Goal: Information Seeking & Learning: Learn about a topic

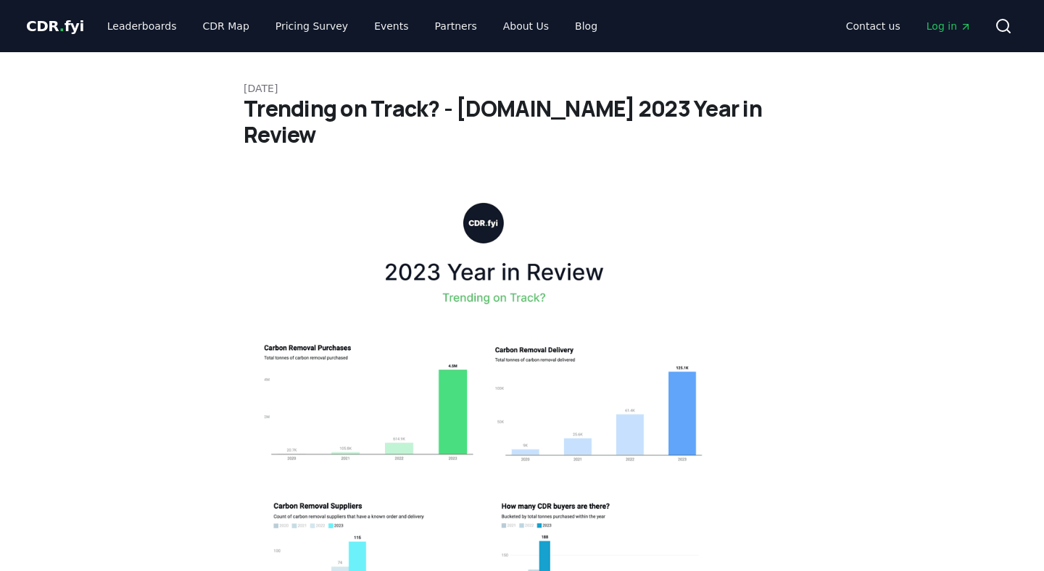
click at [48, 33] on span "CDR . fyi" at bounding box center [55, 25] width 58 height 17
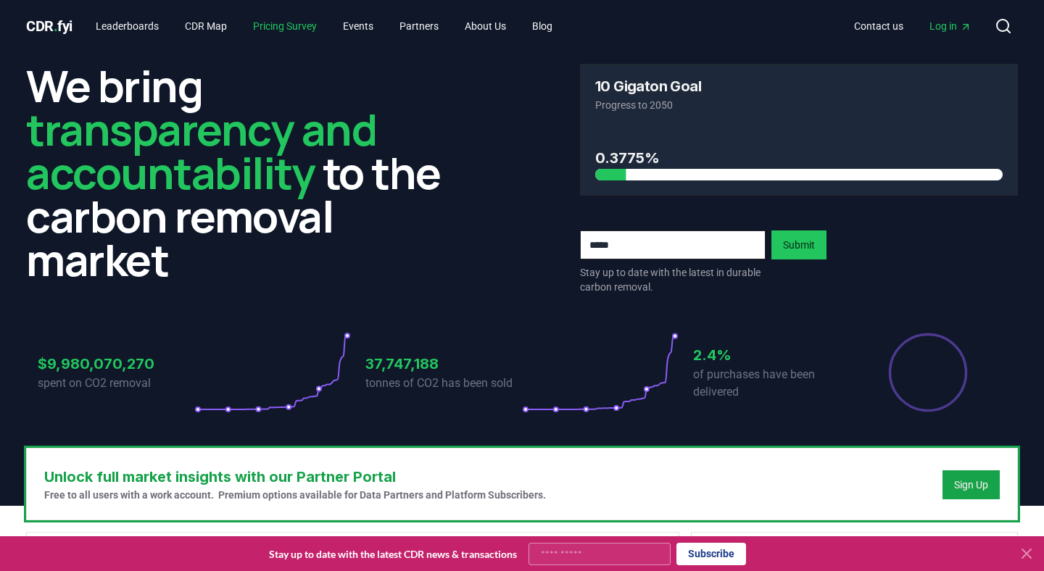
click at [293, 22] on link "Pricing Survey" at bounding box center [284, 26] width 87 height 26
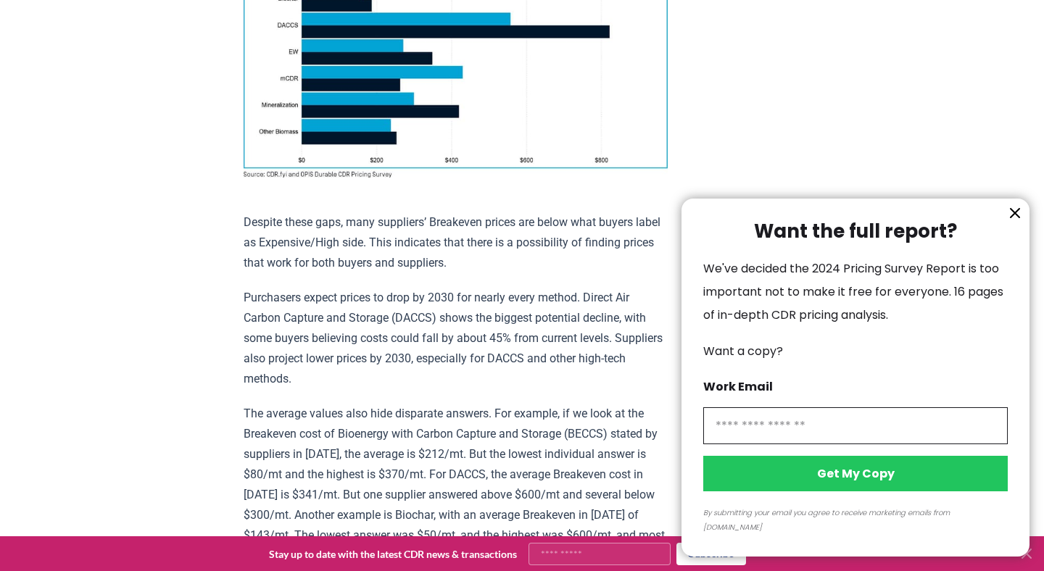
scroll to position [1392, 0]
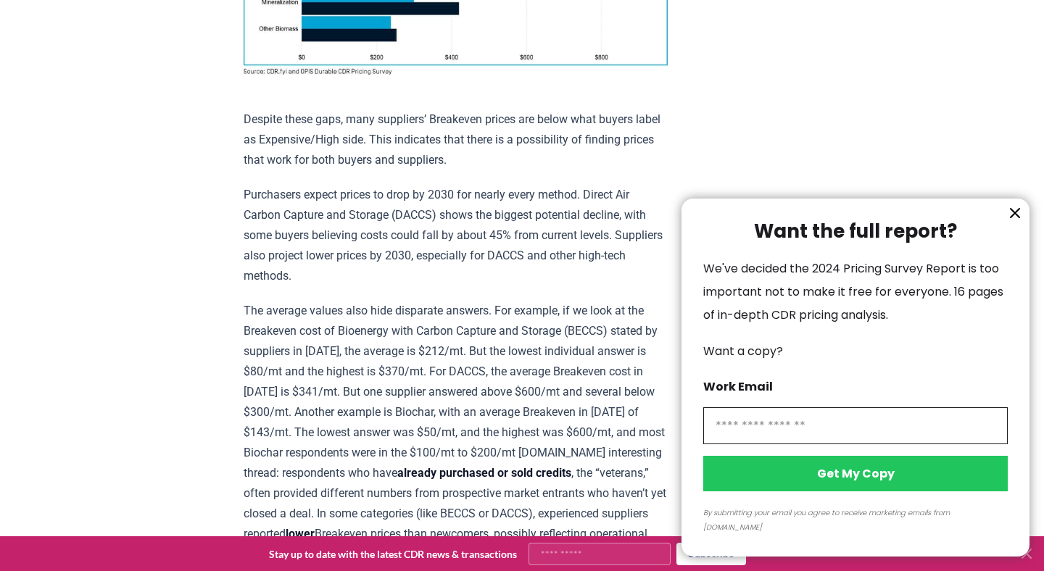
click at [1010, 222] on icon "information" at bounding box center [1014, 212] width 17 height 17
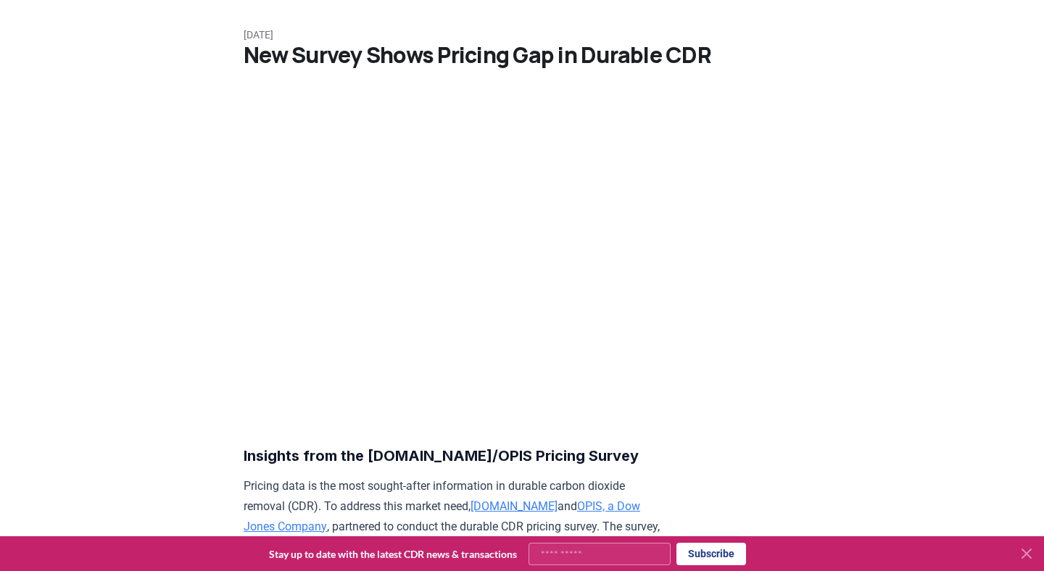
scroll to position [0, 0]
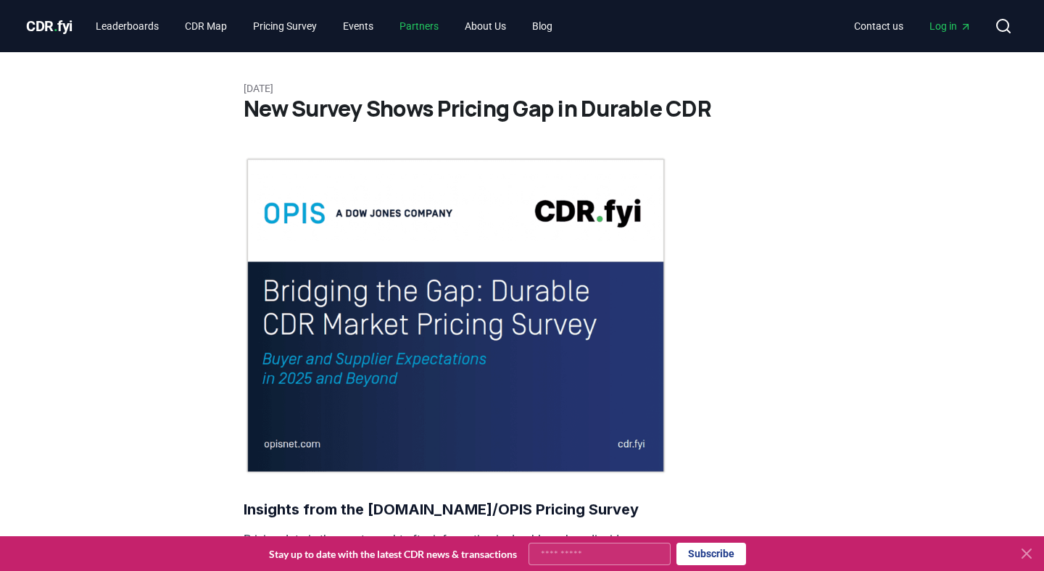
click at [441, 30] on link "Partners" at bounding box center [419, 26] width 62 height 26
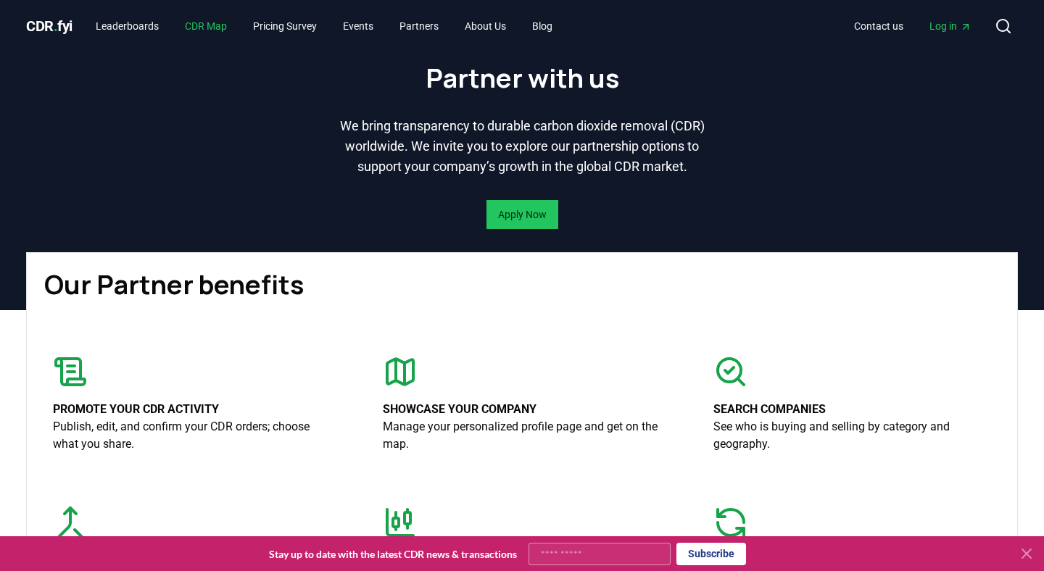
click at [223, 14] on link "CDR Map" at bounding box center [205, 26] width 65 height 26
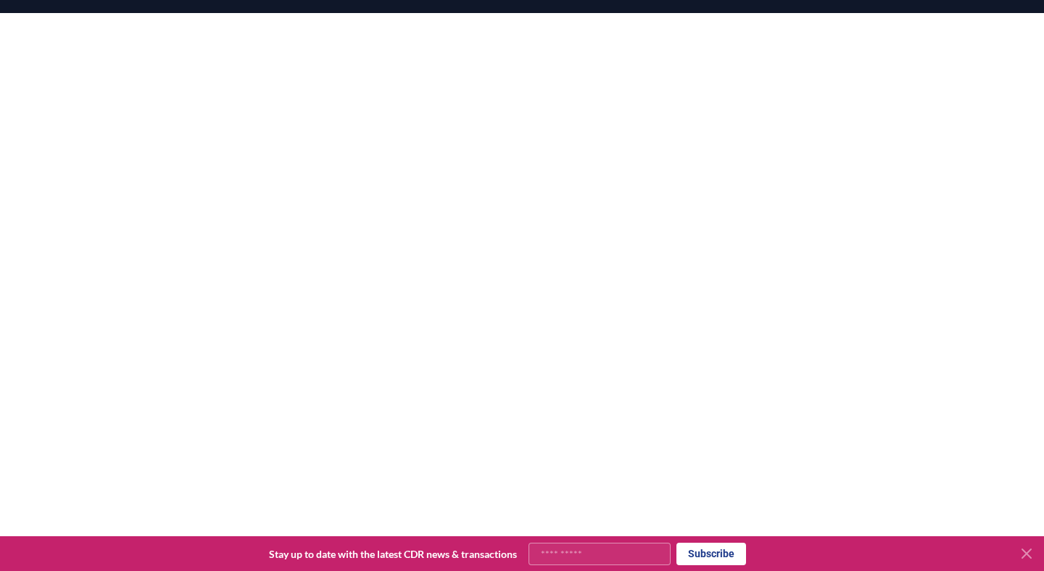
scroll to position [262, 0]
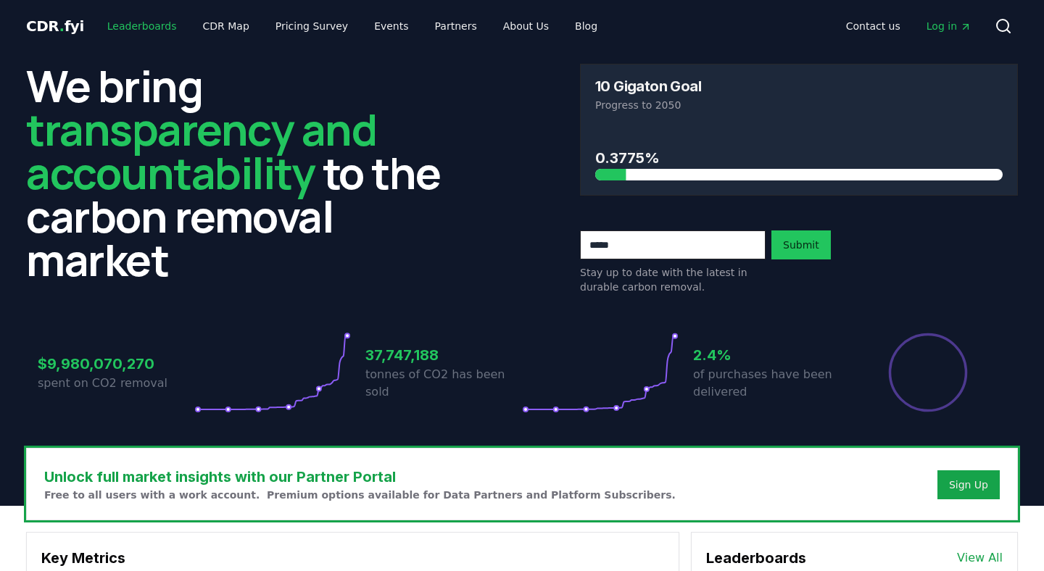
click at [150, 25] on link "Leaderboards" at bounding box center [142, 26] width 93 height 26
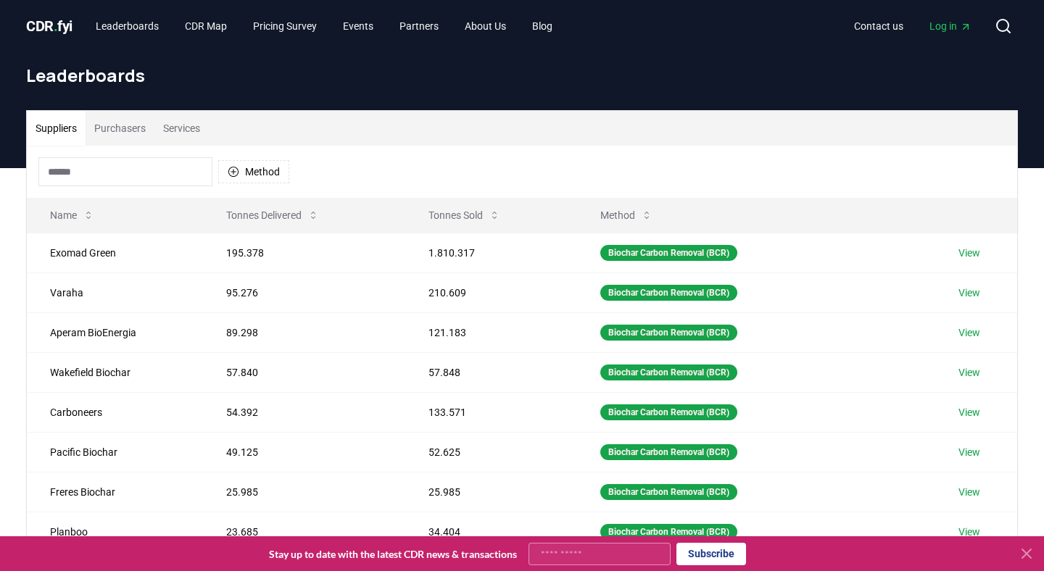
click at [133, 127] on button "Purchasers" at bounding box center [120, 128] width 69 height 35
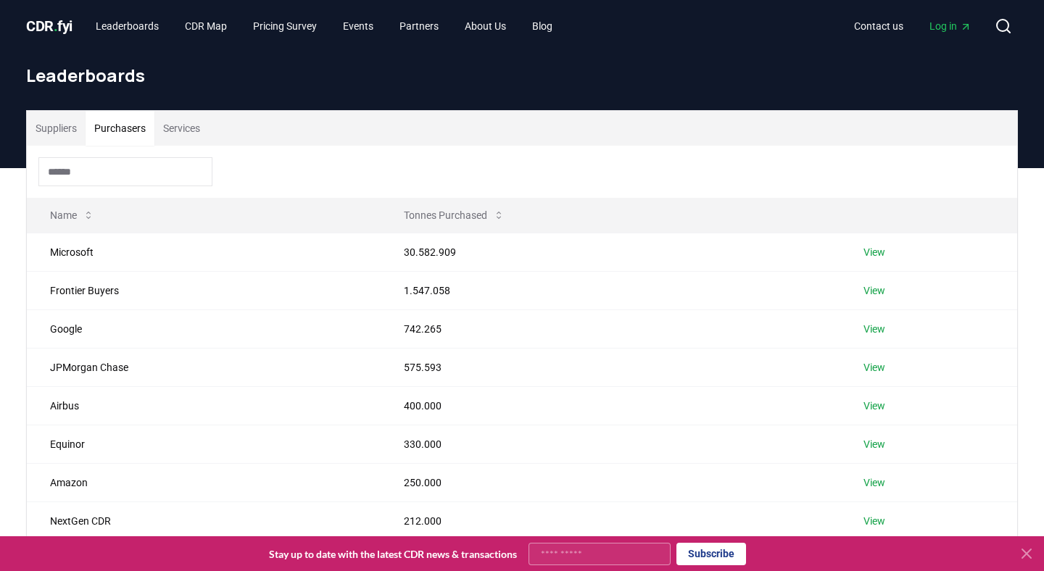
click at [192, 132] on button "Services" at bounding box center [181, 128] width 54 height 35
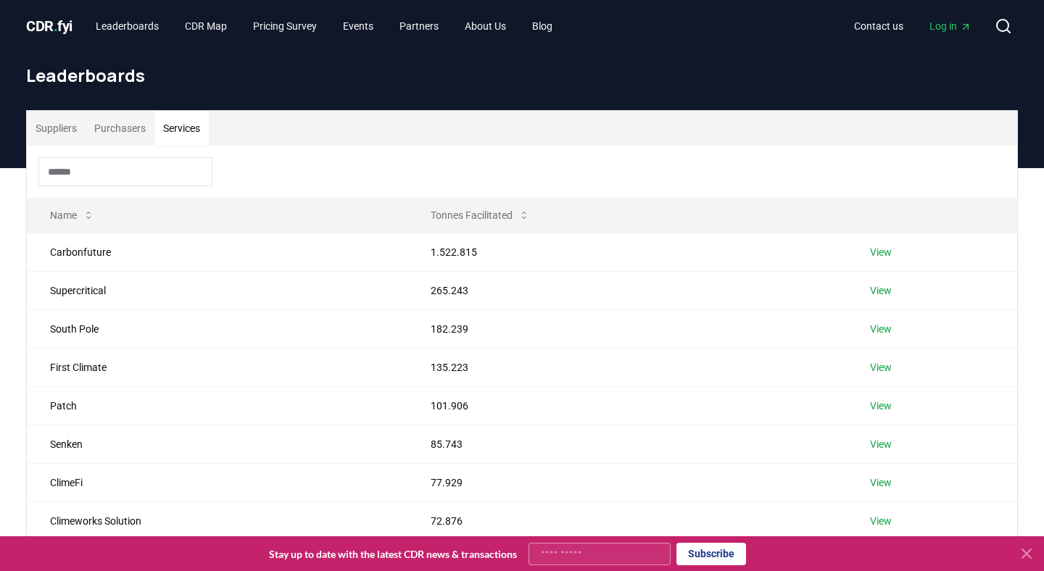
click at [104, 168] on input at bounding box center [125, 171] width 174 height 29
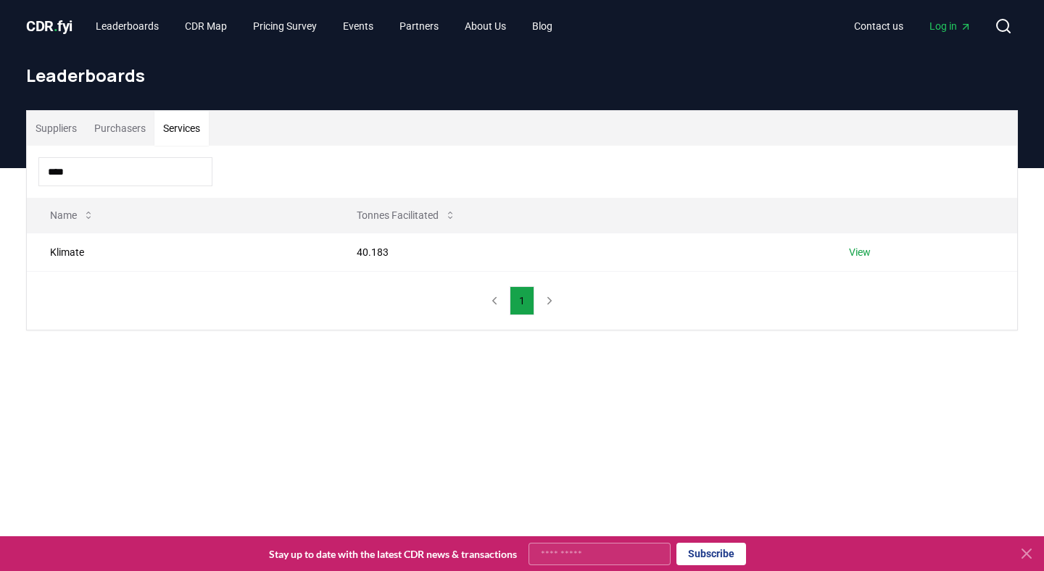
type input "*****"
click at [128, 130] on button "Purchasers" at bounding box center [120, 128] width 69 height 35
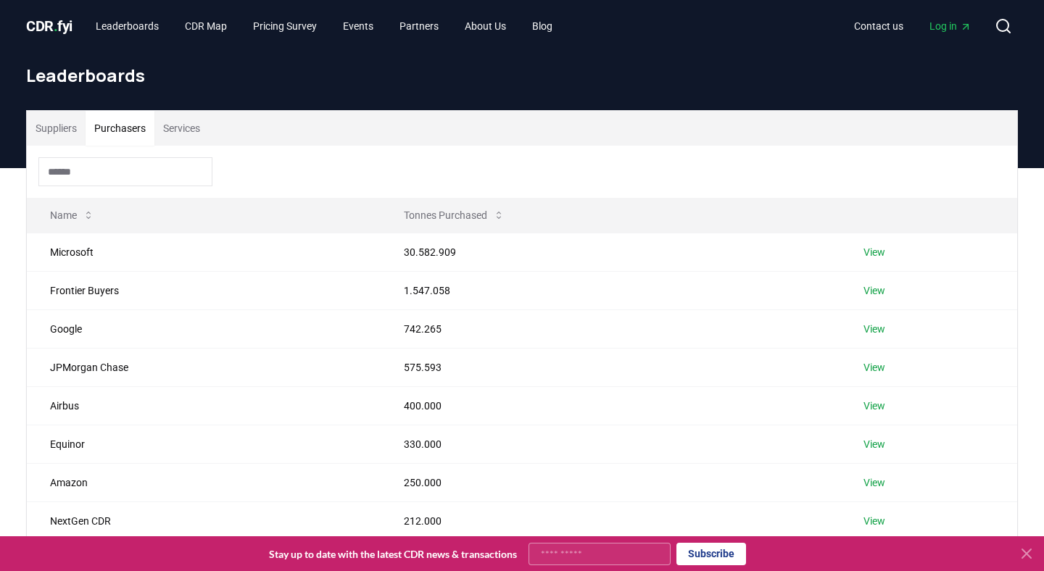
click at [95, 171] on input at bounding box center [125, 171] width 174 height 29
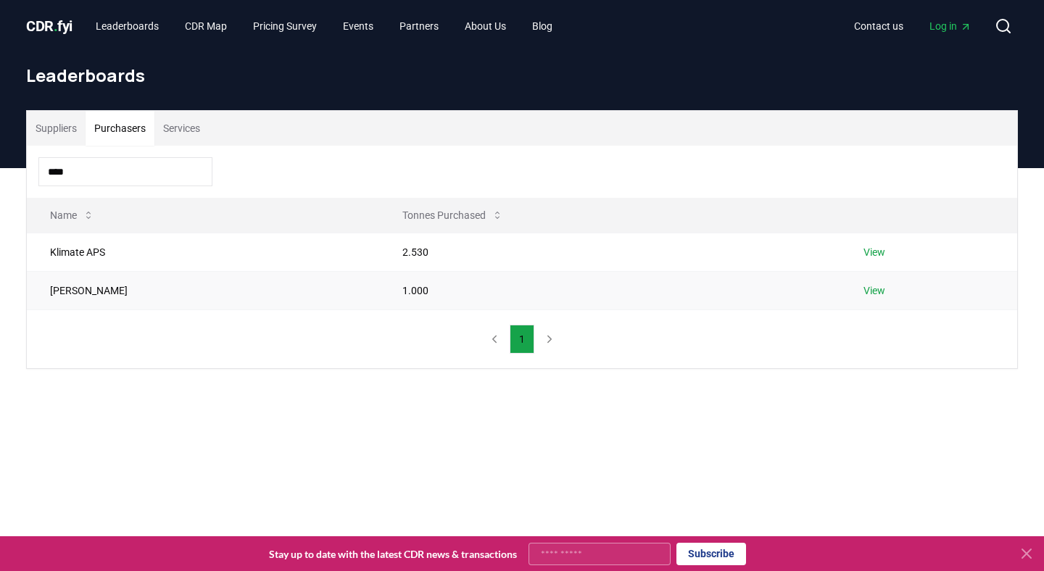
type input "****"
click at [863, 295] on link "View" at bounding box center [874, 290] width 22 height 14
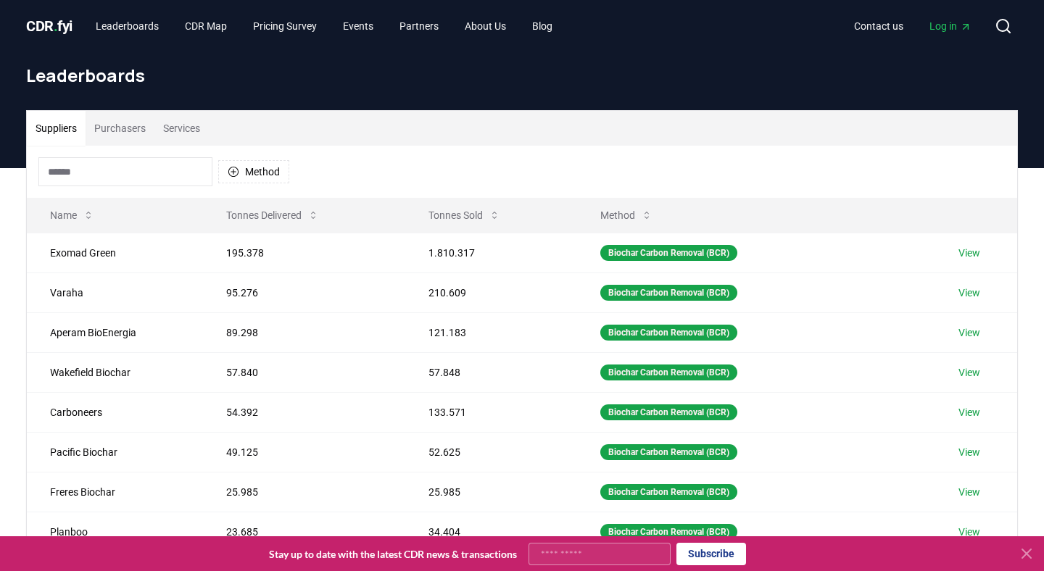
click at [71, 125] on button "Suppliers" at bounding box center [56, 128] width 59 height 35
click at [100, 169] on input at bounding box center [125, 171] width 174 height 29
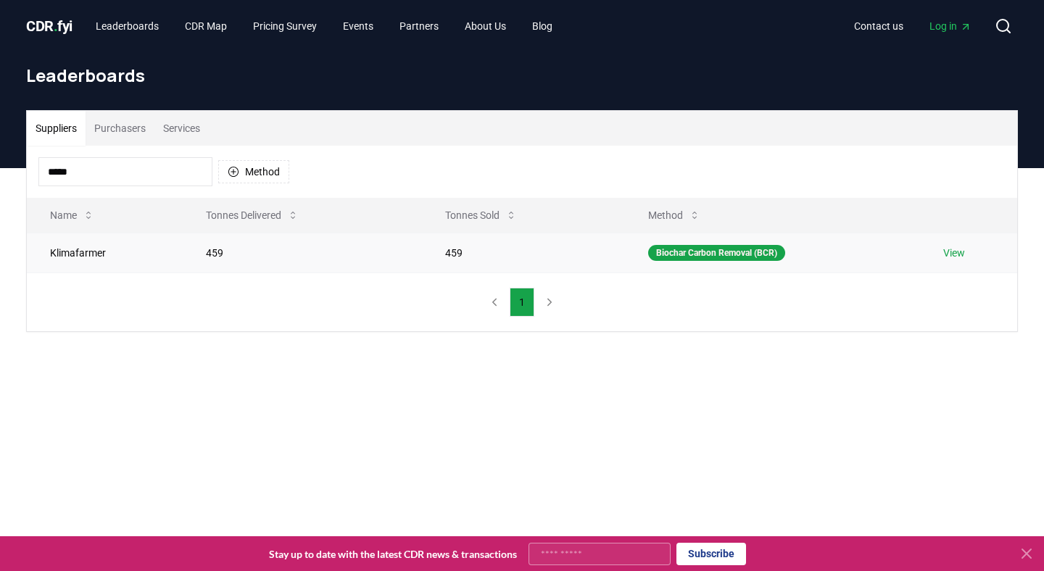
type input "*****"
click at [954, 249] on link "View" at bounding box center [954, 253] width 22 height 14
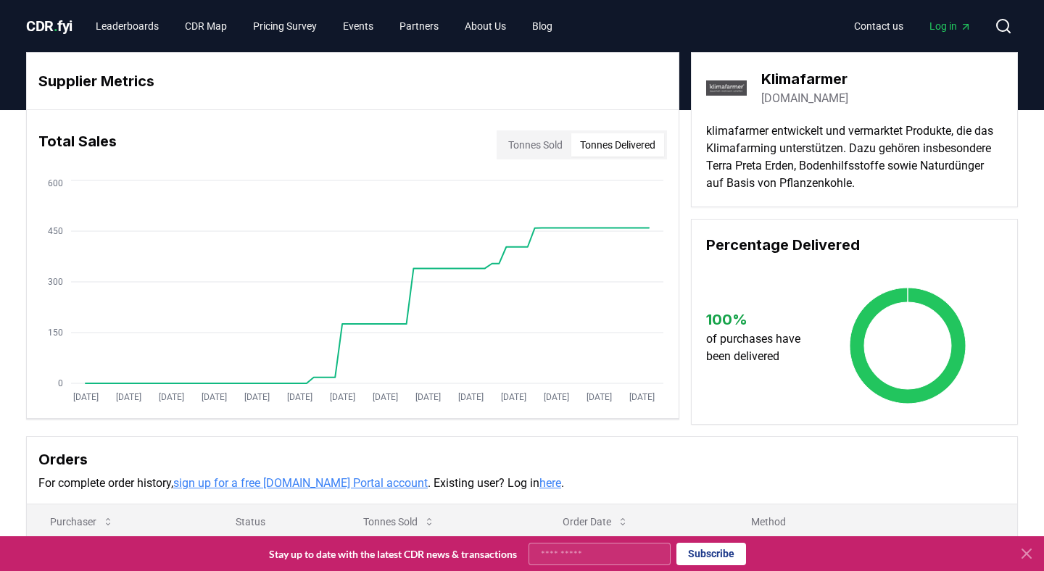
click at [630, 146] on button "Tonnes Delivered" at bounding box center [617, 144] width 93 height 23
click at [444, 33] on link "Partners" at bounding box center [419, 26] width 62 height 26
